Goal: Check status: Check status

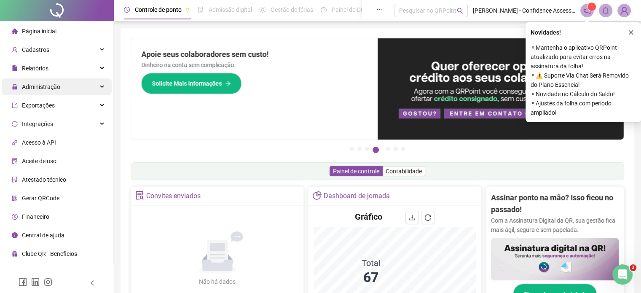
click at [84, 89] on div "Administração" at bounding box center [57, 86] width 110 height 17
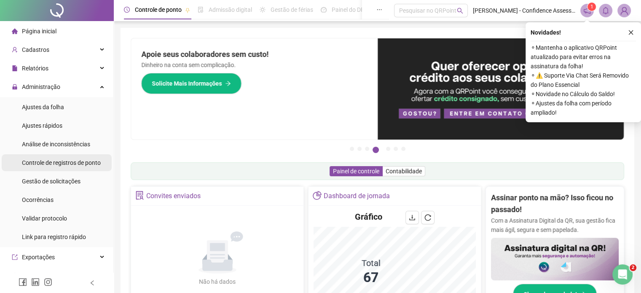
click at [73, 169] on div "Controle de registros de ponto" at bounding box center [61, 162] width 79 height 17
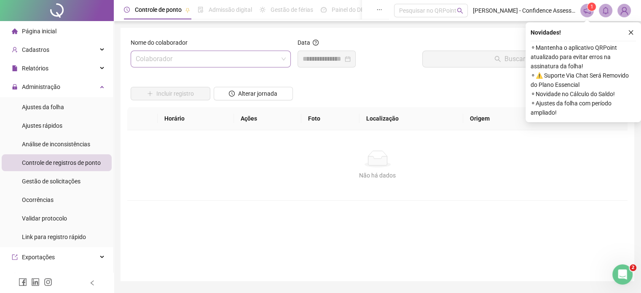
click at [234, 59] on input "search" at bounding box center [207, 59] width 143 height 16
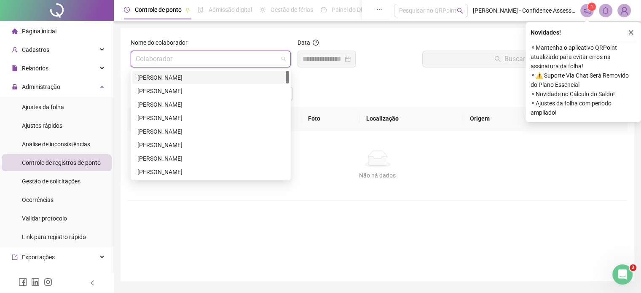
click at [221, 80] on div "[PERSON_NAME]" at bounding box center [210, 77] width 147 height 9
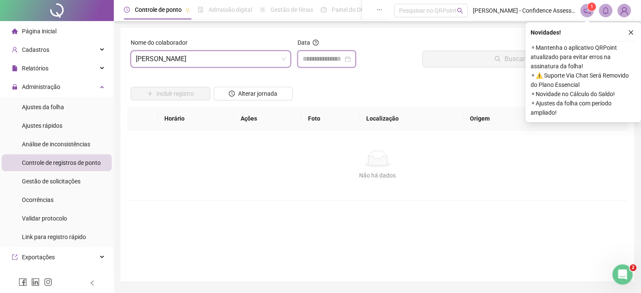
click at [339, 60] on input at bounding box center [323, 59] width 40 height 10
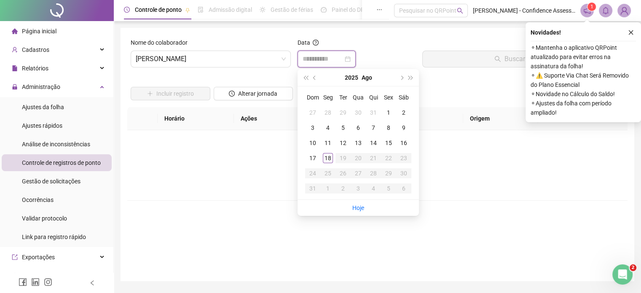
type input "**********"
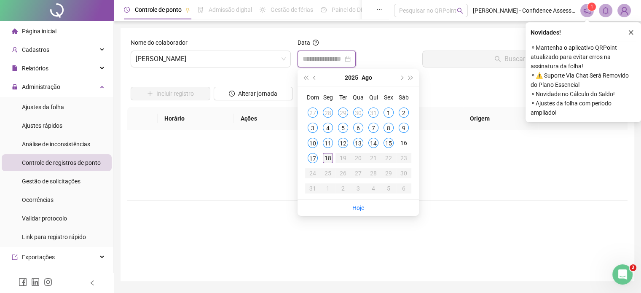
type input "**********"
click at [315, 156] on div "17" at bounding box center [313, 158] width 10 height 10
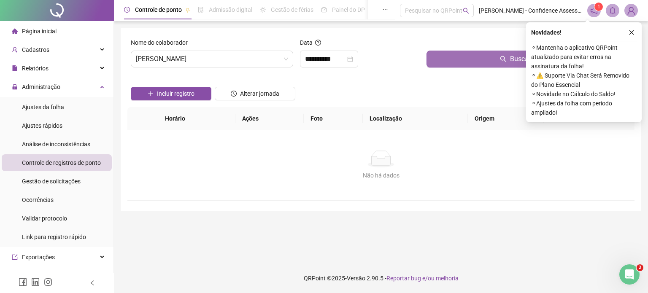
click at [463, 62] on button "Buscar registros" at bounding box center [528, 59] width 205 height 17
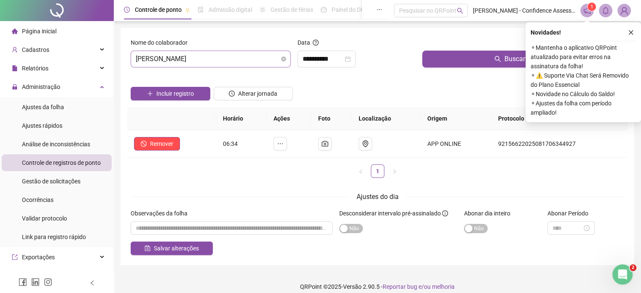
click at [234, 62] on span "[PERSON_NAME]" at bounding box center [211, 59] width 150 height 16
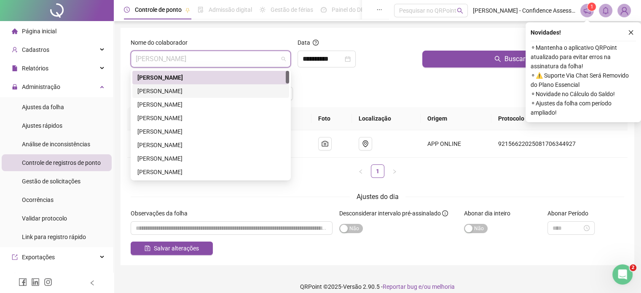
click at [213, 92] on div "[PERSON_NAME]" at bounding box center [210, 90] width 147 height 9
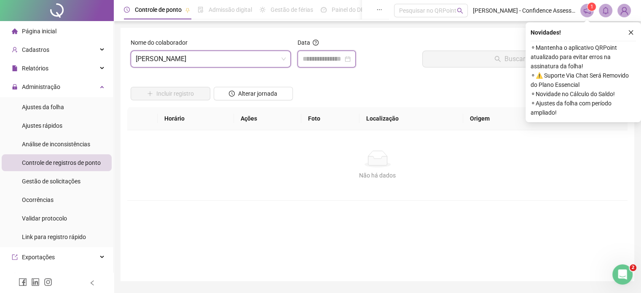
click at [343, 58] on input at bounding box center [323, 59] width 40 height 10
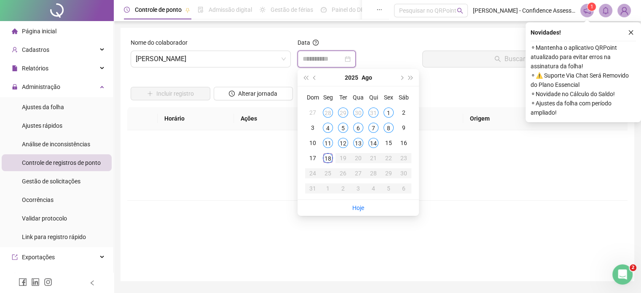
type input "**********"
click at [330, 160] on div "18" at bounding box center [328, 158] width 10 height 10
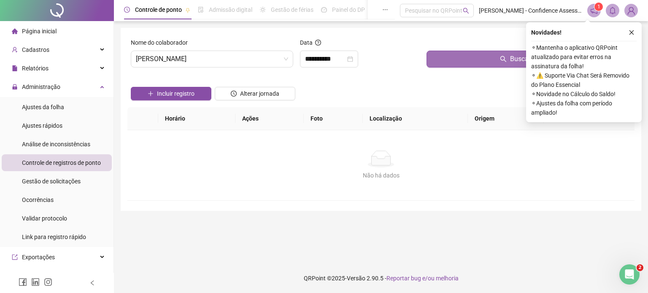
click at [462, 59] on button "Buscar registros" at bounding box center [528, 59] width 205 height 17
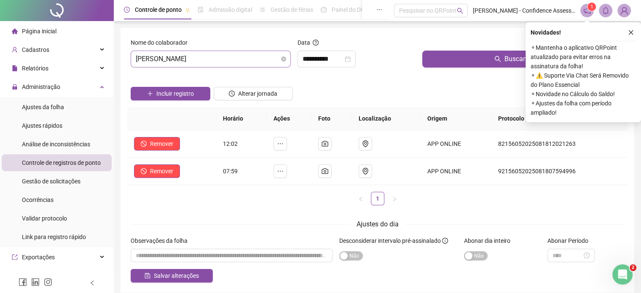
click at [223, 58] on span "[PERSON_NAME]" at bounding box center [211, 59] width 150 height 16
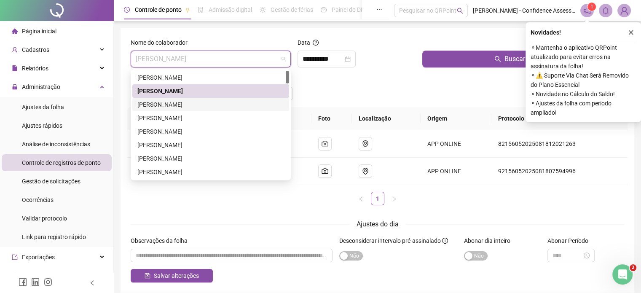
click at [194, 103] on div "[PERSON_NAME]" at bounding box center [210, 104] width 147 height 9
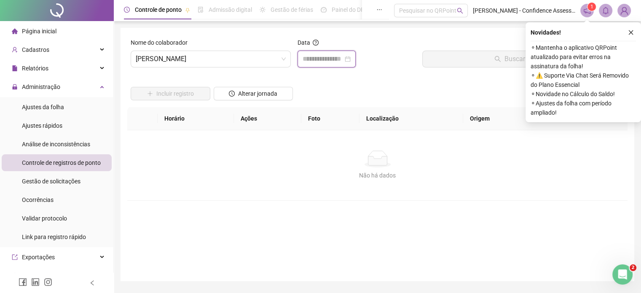
click at [342, 55] on input at bounding box center [323, 59] width 40 height 10
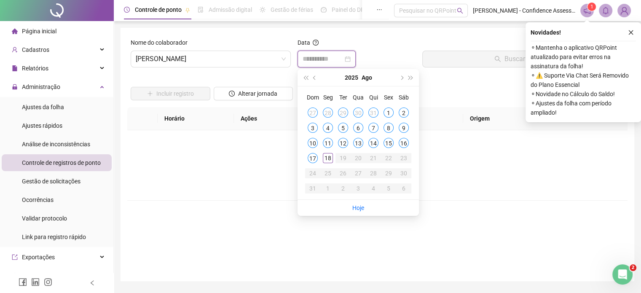
type input "**********"
click at [327, 160] on div "18" at bounding box center [328, 158] width 10 height 10
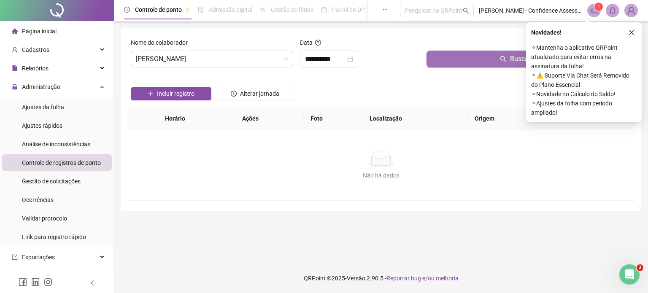
click at [493, 55] on button "Buscar registros" at bounding box center [528, 59] width 205 height 17
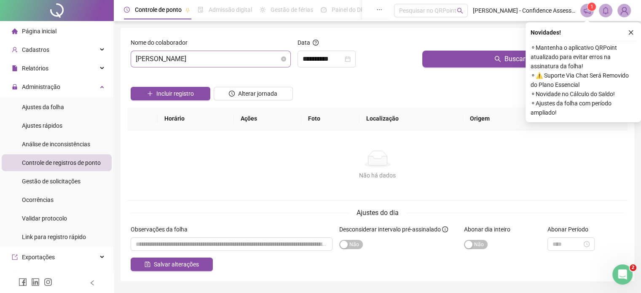
click at [242, 59] on span "[PERSON_NAME]" at bounding box center [211, 59] width 150 height 16
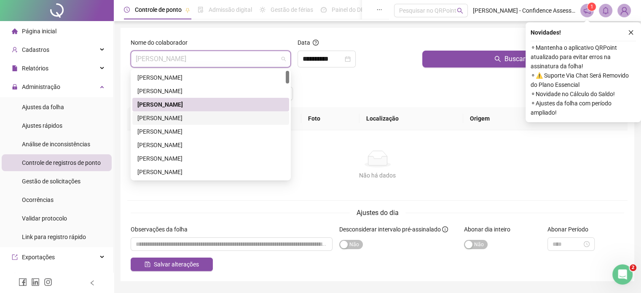
click at [194, 119] on div "[PERSON_NAME]" at bounding box center [210, 117] width 147 height 9
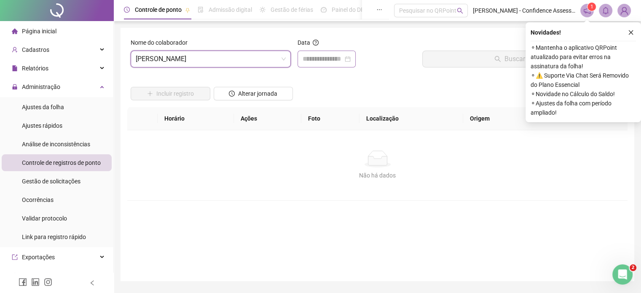
click at [351, 57] on div at bounding box center [327, 59] width 48 height 10
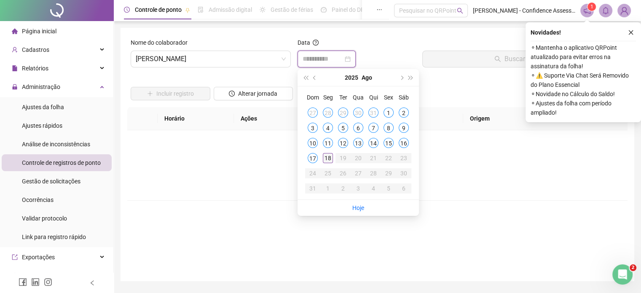
type input "**********"
click at [328, 160] on div "18" at bounding box center [328, 158] width 10 height 10
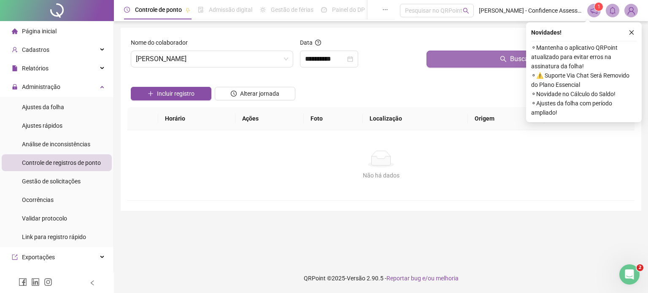
click at [474, 63] on button "Buscar registros" at bounding box center [528, 59] width 205 height 17
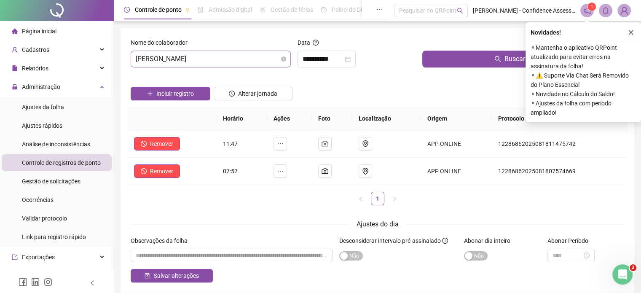
click at [237, 59] on span "[PERSON_NAME]" at bounding box center [211, 59] width 150 height 16
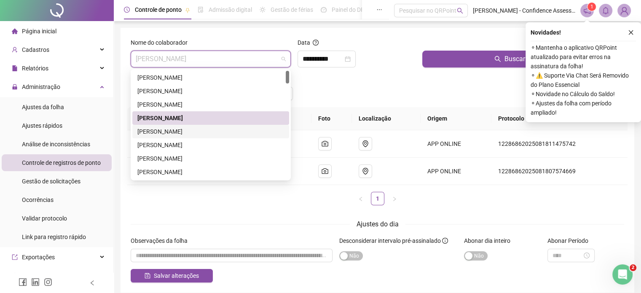
click at [176, 133] on div "[PERSON_NAME]" at bounding box center [210, 131] width 147 height 9
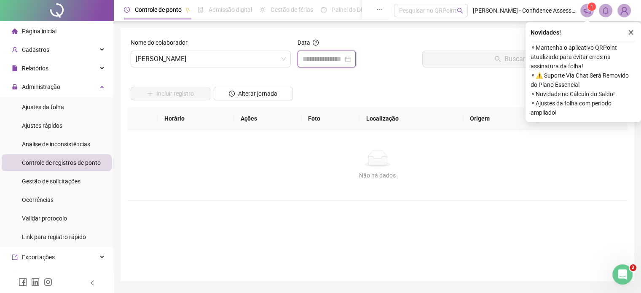
click at [343, 62] on input at bounding box center [323, 59] width 40 height 10
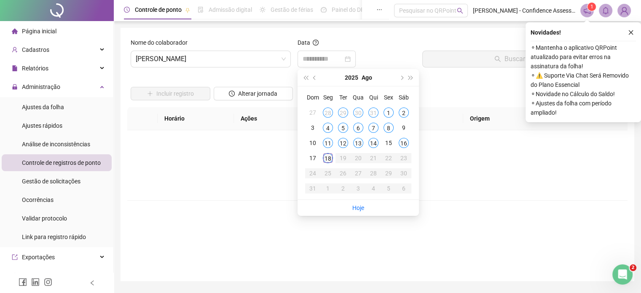
click at [332, 159] on div "18" at bounding box center [328, 158] width 10 height 10
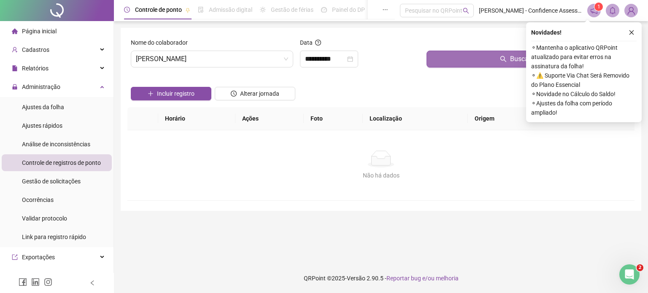
click at [463, 57] on button "Buscar registros" at bounding box center [528, 59] width 205 height 17
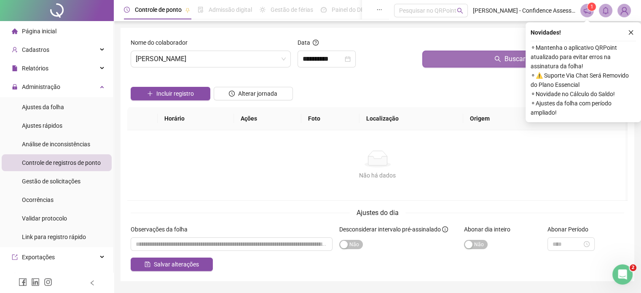
click at [461, 59] on button "Buscar registros" at bounding box center [524, 59] width 202 height 17
click at [343, 57] on input "**********" at bounding box center [323, 59] width 40 height 10
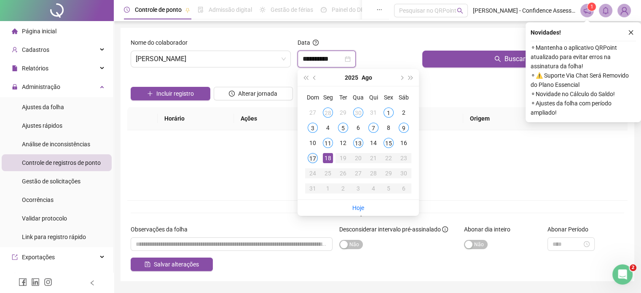
type input "**********"
click at [310, 156] on div "17" at bounding box center [313, 158] width 10 height 10
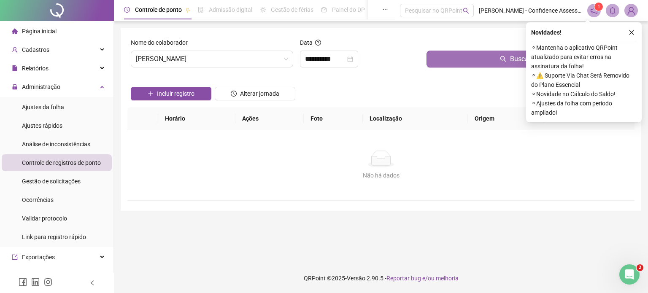
drag, startPoint x: 454, startPoint y: 68, endPoint x: 452, endPoint y: 60, distance: 8.2
click at [454, 67] on div "Buscar registros" at bounding box center [528, 56] width 211 height 36
click at [452, 59] on button "Buscar registros" at bounding box center [528, 59] width 205 height 17
